Goal: Transaction & Acquisition: Book appointment/travel/reservation

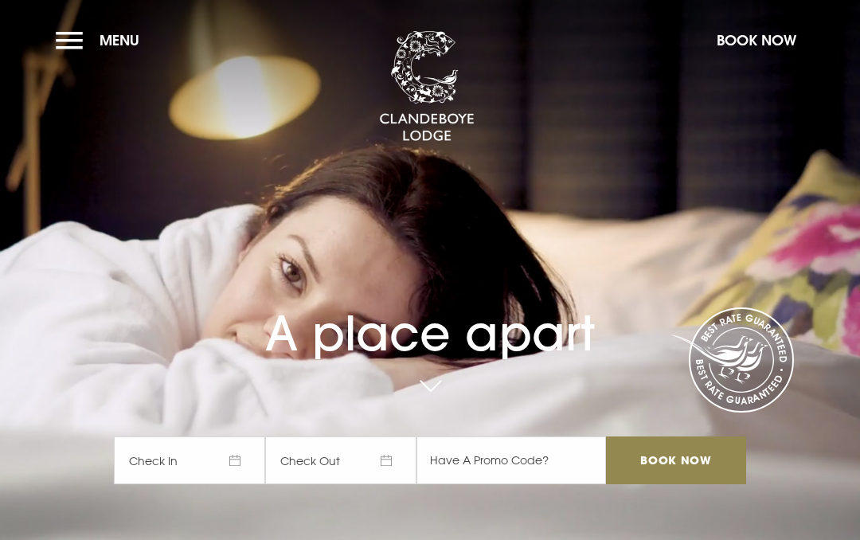
click at [759, 45] on button "Book Now" at bounding box center [757, 40] width 96 height 34
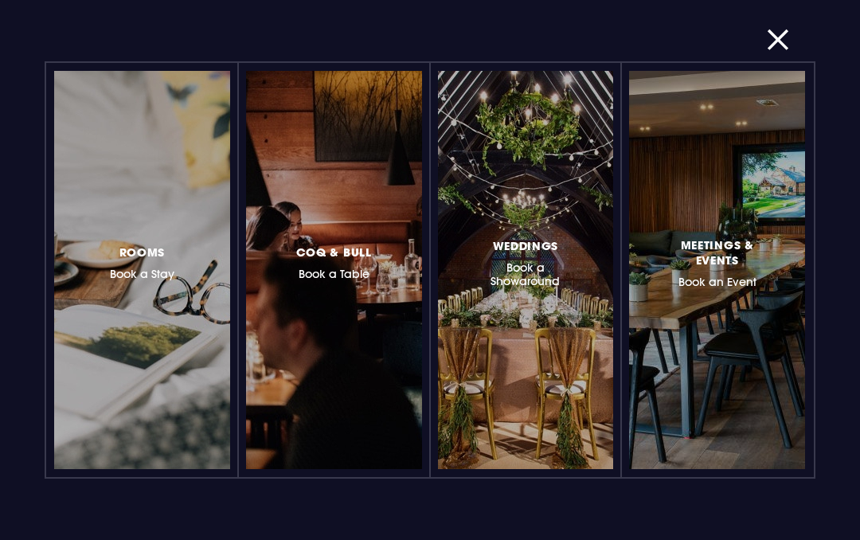
click at [166, 272] on h3 "Rooms Book a Stay" at bounding box center [142, 261] width 64 height 39
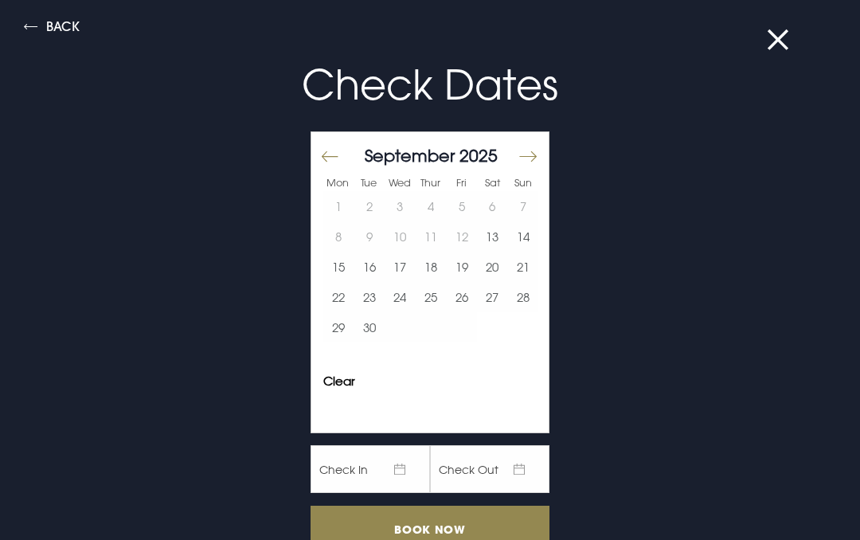
click at [531, 152] on button "Move forward to switch to the next month." at bounding box center [527, 156] width 19 height 33
click at [466, 209] on button "3" at bounding box center [461, 206] width 31 height 30
click at [533, 201] on button "5" at bounding box center [522, 206] width 31 height 30
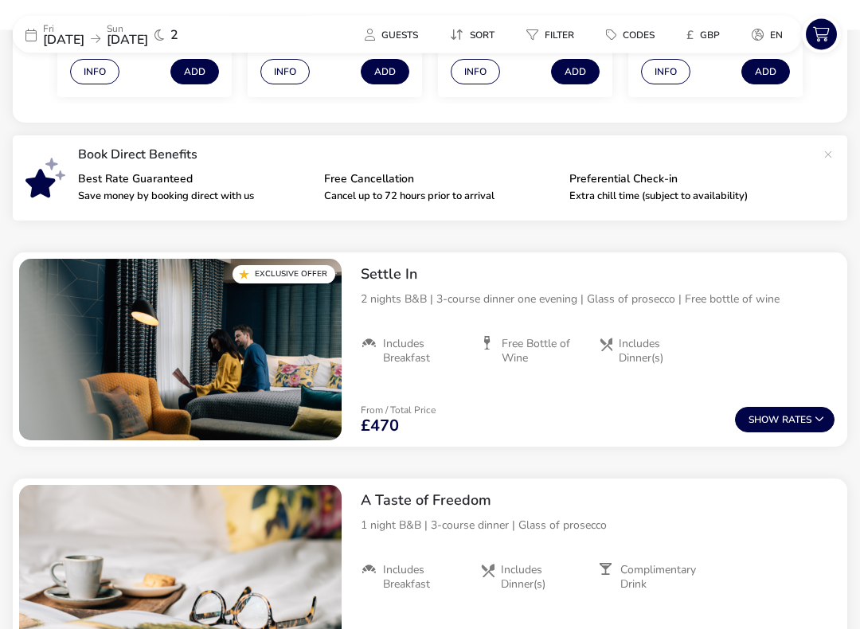
scroll to position [498, 0]
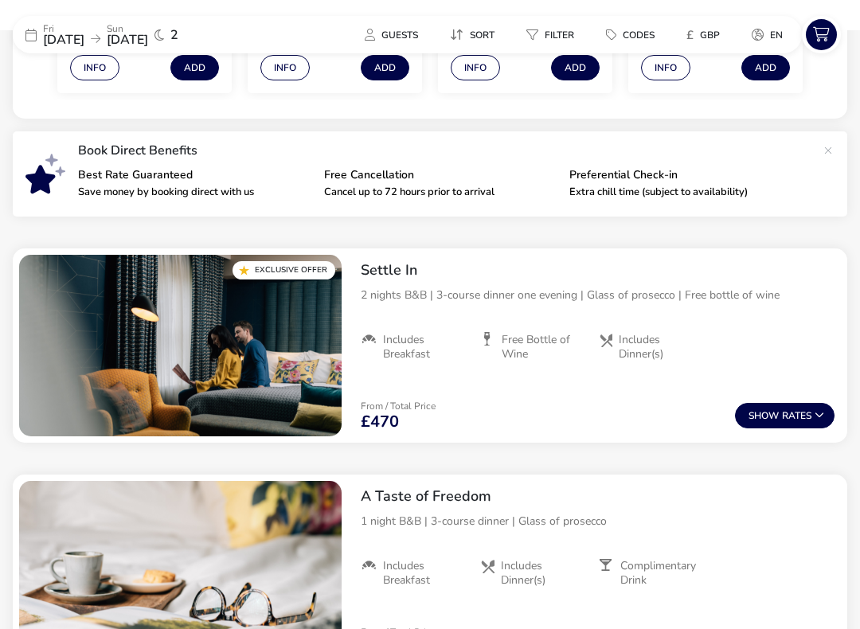
click at [794, 412] on button "Show Rates" at bounding box center [785, 415] width 100 height 25
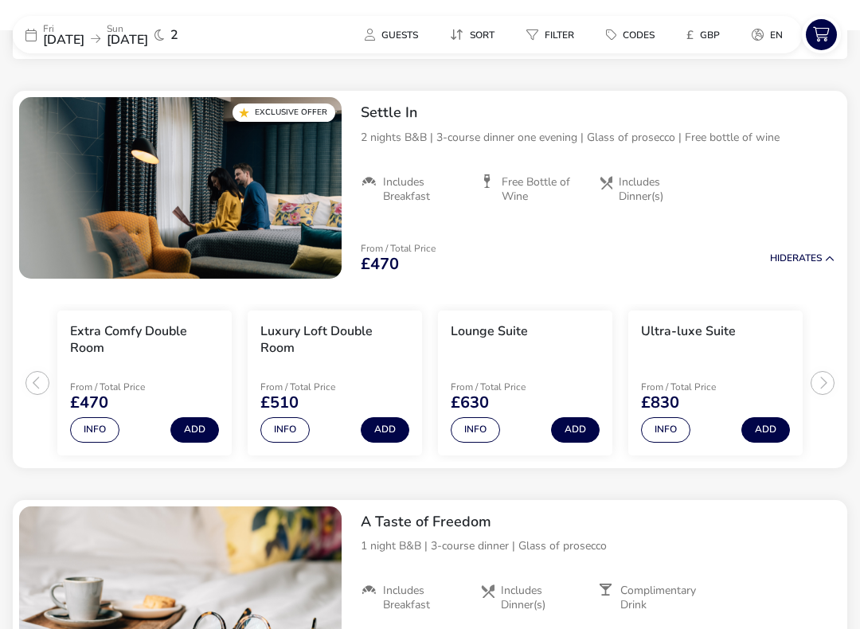
scroll to position [666, 0]
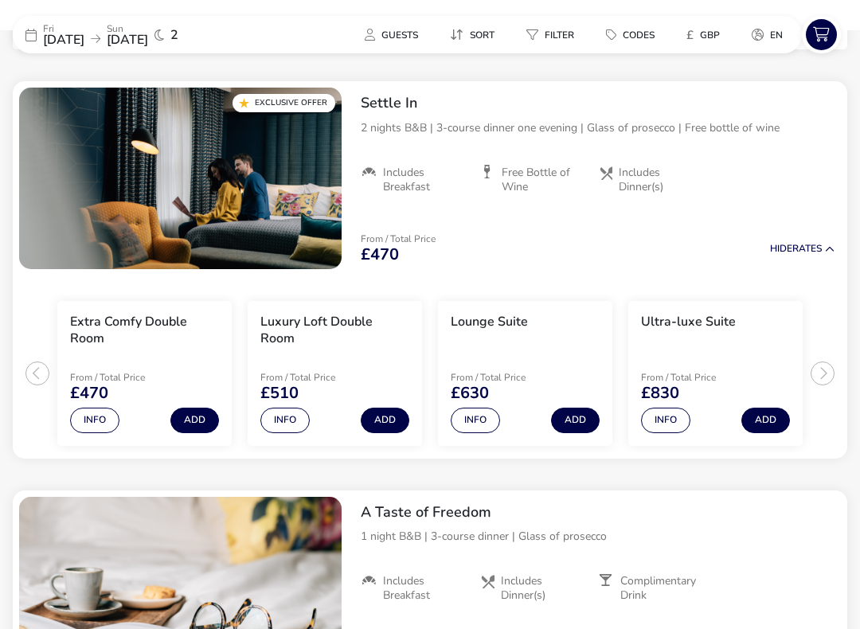
click at [515, 322] on h3 "Lounge Suite" at bounding box center [489, 322] width 77 height 17
click at [291, 217] on img "1 / 1" at bounding box center [180, 179] width 322 height 182
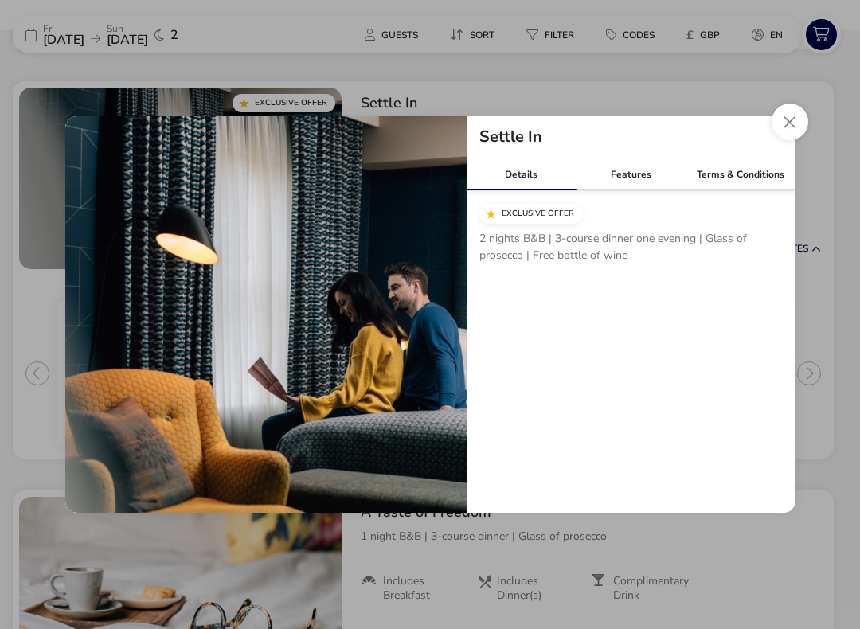
click at [787, 117] on button "Close modal" at bounding box center [790, 122] width 37 height 37
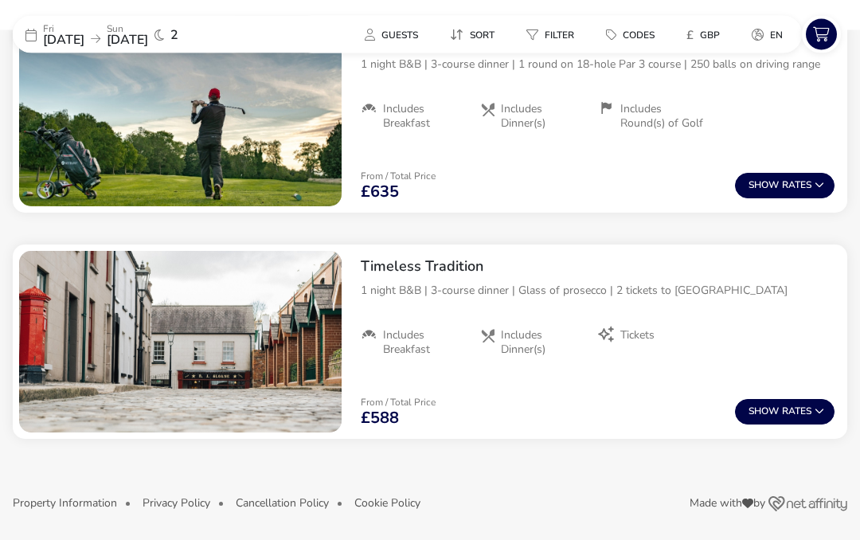
scroll to position [2268, 0]
